Goal: Communication & Community: Answer question/provide support

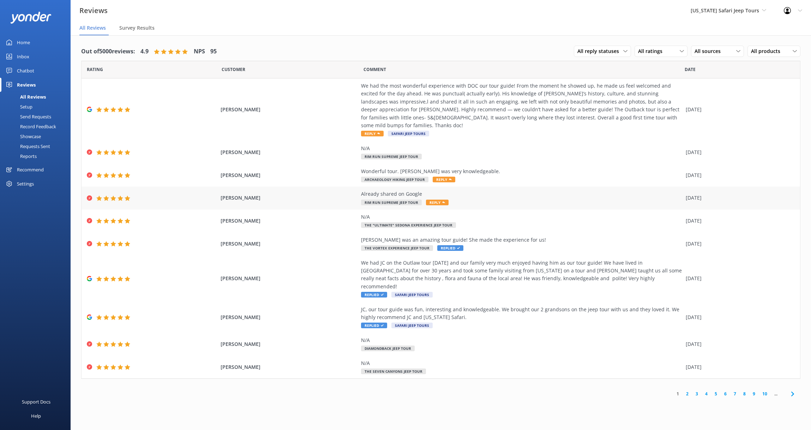
click at [390, 190] on div "Already shared on Google" at bounding box center [521, 194] width 321 height 8
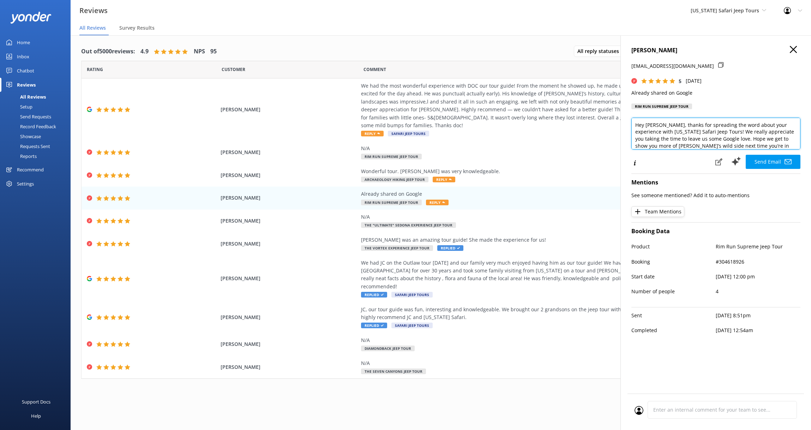
scroll to position [4, 0]
drag, startPoint x: 707, startPoint y: 132, endPoint x: 759, endPoint y: 140, distance: 52.1
click at [759, 140] on textarea "Hey [PERSON_NAME], thanks for spreading the word about your experience with [US…" at bounding box center [716, 134] width 169 height 32
type textarea "Hey [PERSON_NAME], thanks for spreading the word about your experience with [US…"
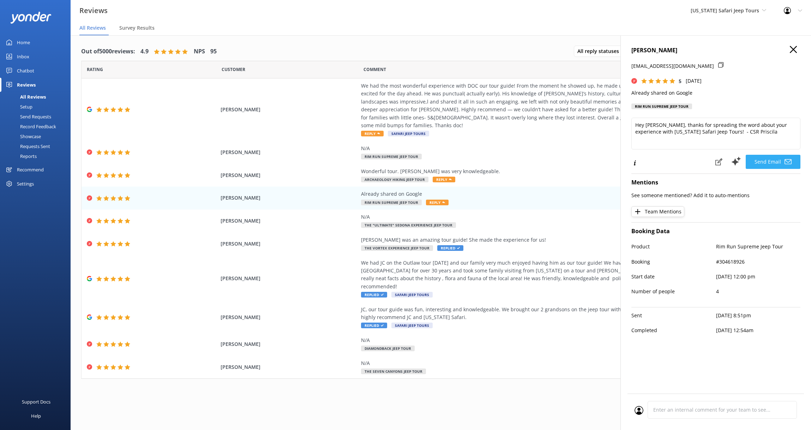
click at [761, 163] on button "Send Email" at bounding box center [773, 162] width 55 height 14
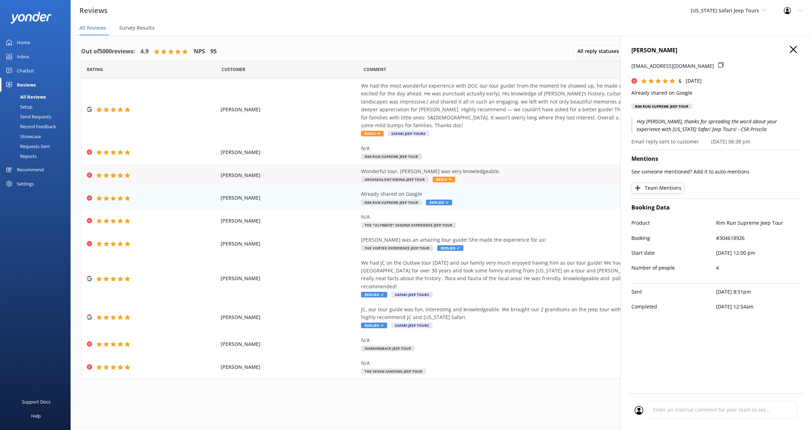
click at [497, 171] on div "Wonderful tour. [PERSON_NAME] was very knowledgeable. Archaeology Hiking Jeep T…" at bounding box center [521, 175] width 321 height 16
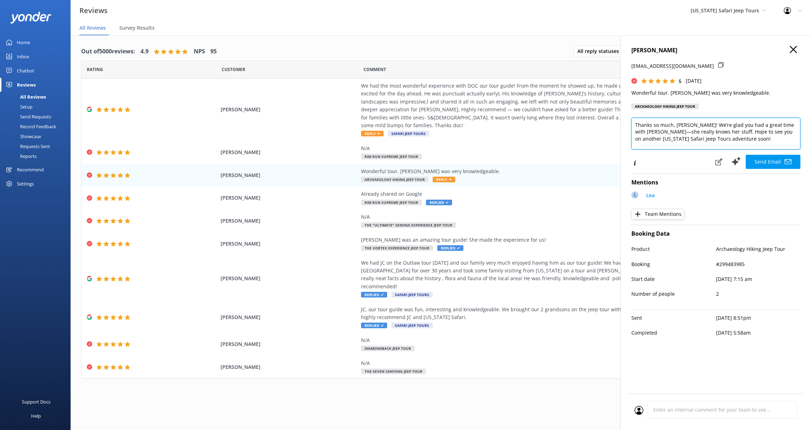
click at [692, 141] on textarea "Thanks so much, [PERSON_NAME]! We’re glad you had a great time with [PERSON_NAM…" at bounding box center [716, 134] width 169 height 32
type textarea "Thanks so much, [PERSON_NAME]! We’re glad you had a great time with [PERSON_NAM…"
click at [760, 161] on button "Send Email" at bounding box center [773, 162] width 55 height 14
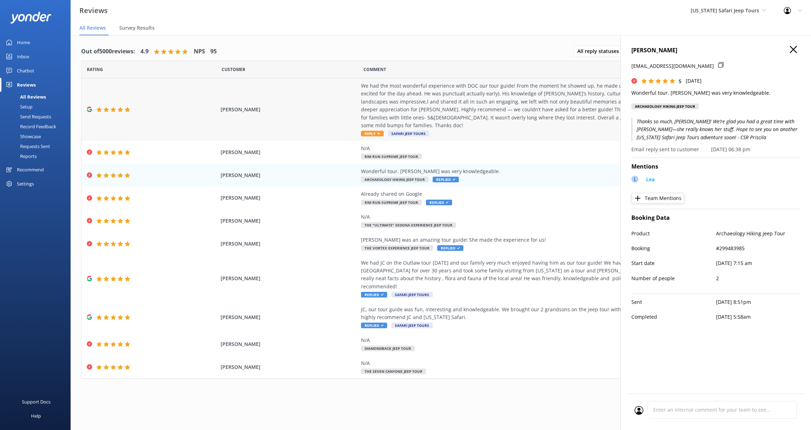
click at [499, 101] on div "We had the most wonderful experience with DOC our tour guide! From the moment h…" at bounding box center [521, 105] width 321 height 47
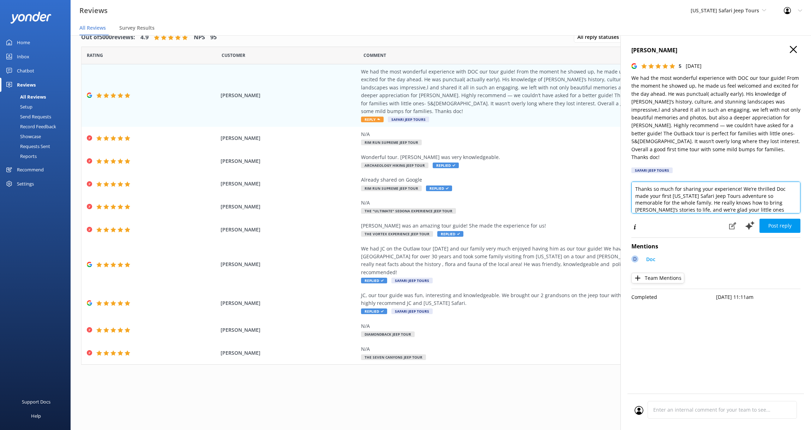
click at [737, 181] on textarea "Thanks so much for sharing your experience! We’re thrilled Doc made your first …" at bounding box center [716, 197] width 169 height 32
type textarea "Thanks so much for sharing your experience, [PERSON_NAME]! We’re thrilled Doc m…"
click at [786, 219] on button "Post reply" at bounding box center [780, 226] width 41 height 14
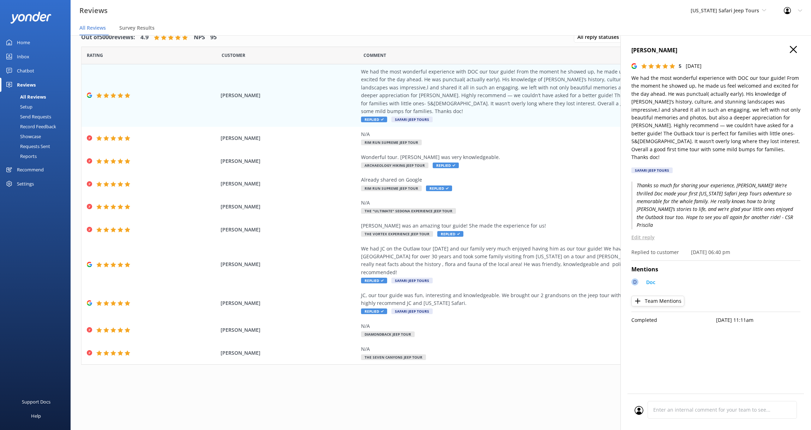
click at [470, 383] on div "Out of 5000 reviews: 4.9 NPS 95 All reply statuses All reply statuses Needs a r…" at bounding box center [441, 225] width 741 height 408
click at [794, 49] on use at bounding box center [793, 49] width 7 height 7
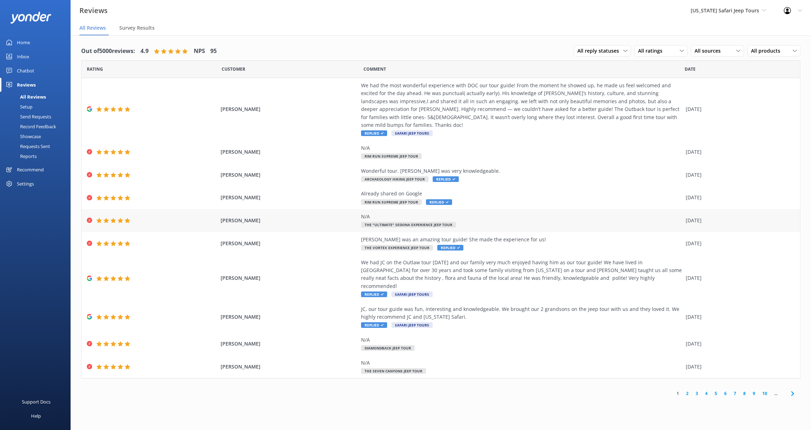
scroll to position [0, 0]
